Goal: Task Accomplishment & Management: Complete application form

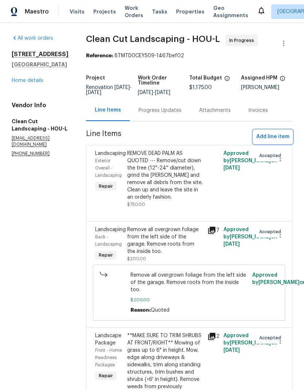
click at [273, 141] on span "Add line item" at bounding box center [272, 136] width 33 height 9
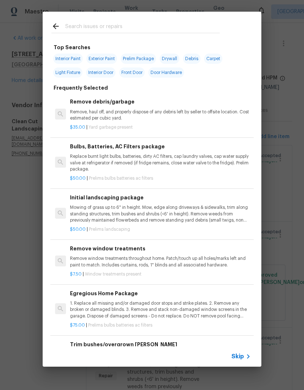
click at [242, 355] on span "Skip" at bounding box center [237, 356] width 12 height 7
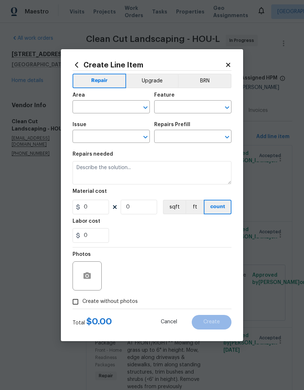
click at [149, 83] on button "Upgrade" at bounding box center [152, 81] width 52 height 15
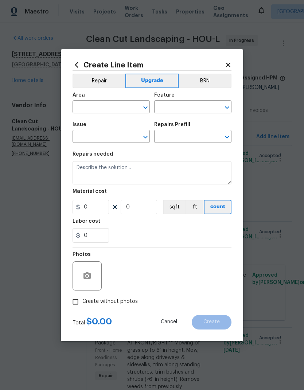
click at [107, 104] on input "text" at bounding box center [101, 107] width 57 height 11
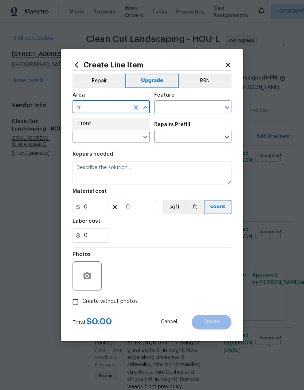
click at [106, 125] on li "Front" at bounding box center [111, 124] width 77 height 12
type input "Front"
click at [188, 109] on input "text" at bounding box center [182, 107] width 57 height 11
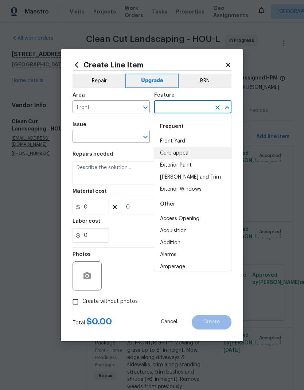
click at [190, 150] on li "Curb appeal" at bounding box center [192, 153] width 77 height 12
type input "Curb appeal"
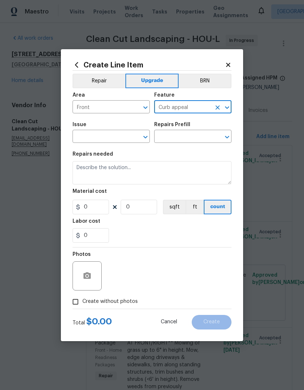
click at [110, 137] on input "text" at bounding box center [101, 137] width 57 height 11
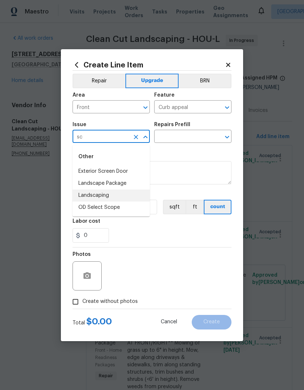
click at [120, 194] on li "Landscaping" at bounding box center [111, 195] width 77 height 12
type input "Landscaping"
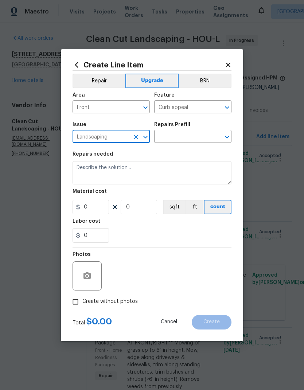
click at [187, 138] on input "text" at bounding box center [182, 137] width 57 height 11
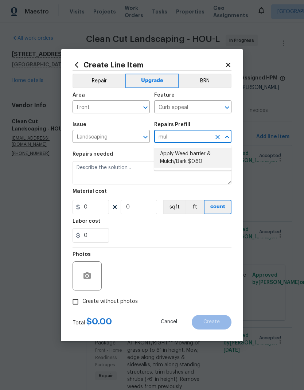
click at [206, 157] on li "Apply Weed barrier & Mulch/Bark $0.60" at bounding box center [192, 158] width 77 height 20
type input "Apply Weed barrier & Mulch/Bark $0.60"
type textarea "Prep the area/ remove all debris and install weed barrier and mulch as directed…"
type input "1"
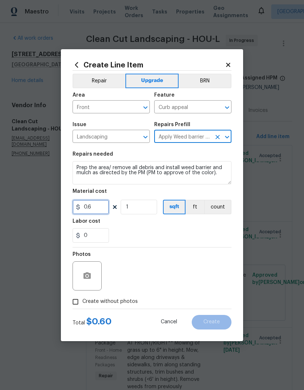
click at [91, 206] on input "0.6" at bounding box center [91, 207] width 36 height 15
click at [92, 206] on input "0.6" at bounding box center [91, 207] width 36 height 15
click at [91, 206] on input "0.6" at bounding box center [91, 207] width 36 height 15
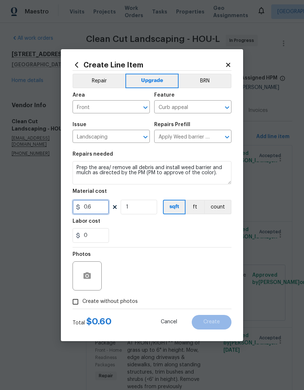
click at [91, 208] on input "0.6" at bounding box center [91, 207] width 36 height 15
type input "400"
click at [79, 299] on input "Create without photos" at bounding box center [76, 302] width 14 height 14
checkbox input "true"
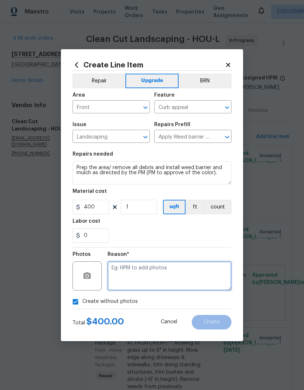
click at [177, 276] on textarea at bounding box center [170, 275] width 124 height 29
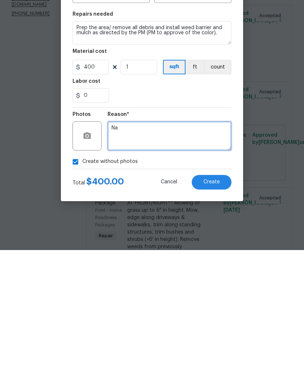
type textarea "Na"
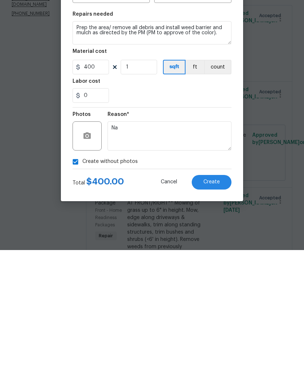
click at [220, 315] on button "Create" at bounding box center [212, 322] width 40 height 15
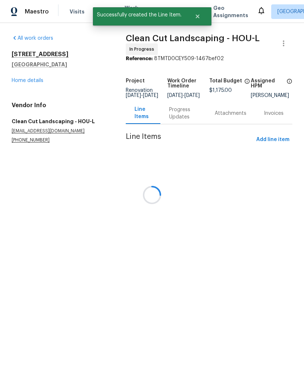
scroll to position [0, 0]
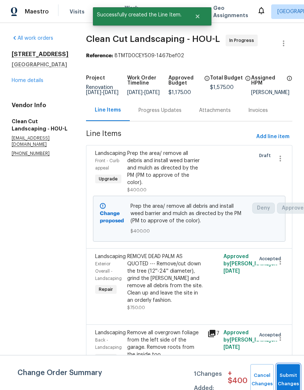
click at [285, 370] on button "Submit Changes" at bounding box center [288, 379] width 23 height 31
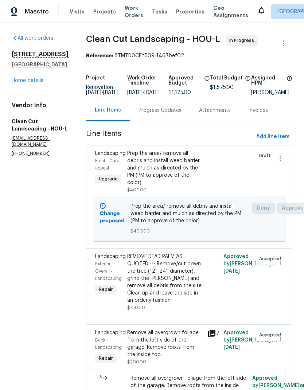
click at [20, 81] on link "Home details" at bounding box center [28, 80] width 32 height 5
